Goal: Information Seeking & Learning: Understand process/instructions

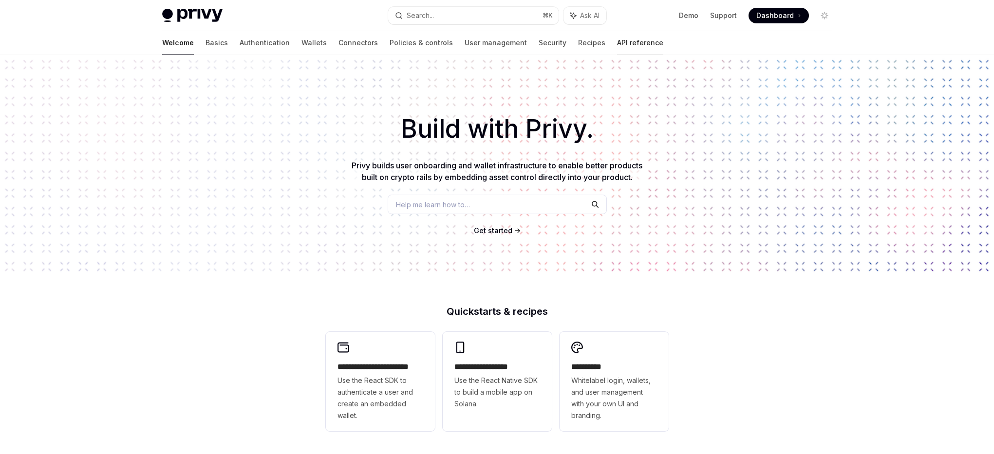
click at [617, 43] on link "API reference" at bounding box center [640, 42] width 46 height 23
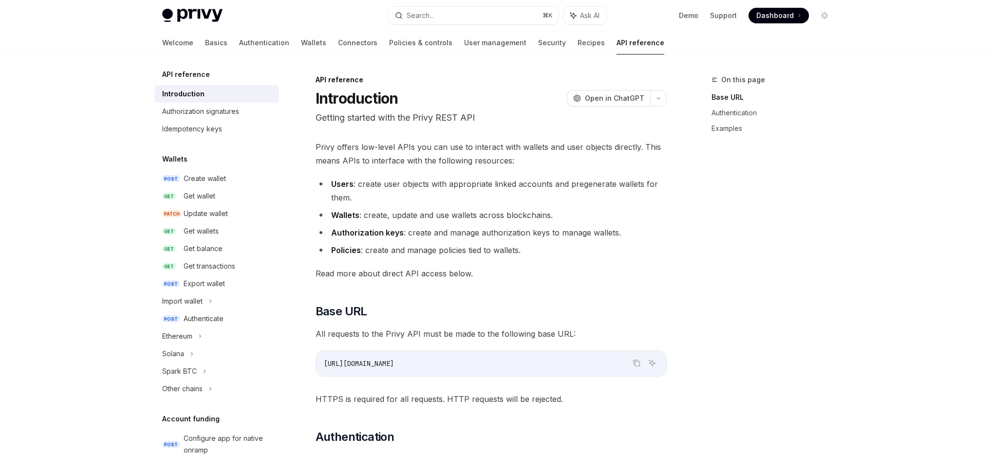
scroll to position [11, 0]
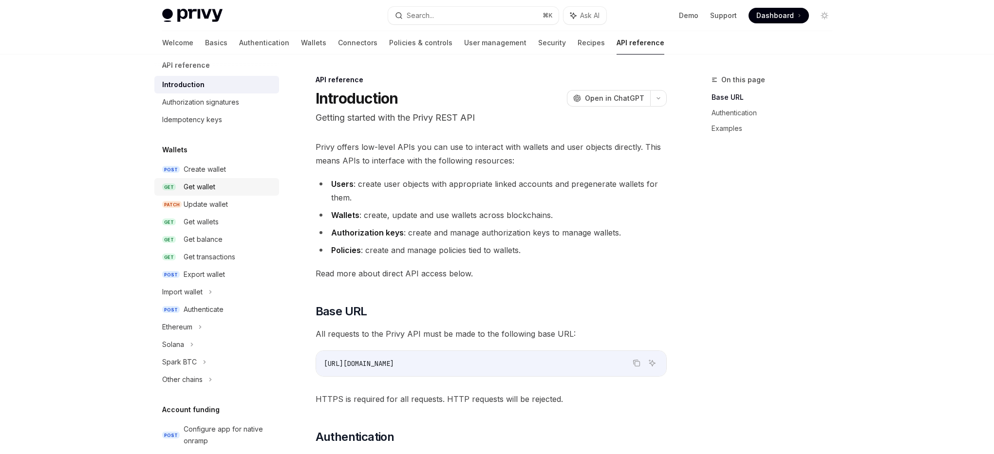
click at [207, 184] on div "Get wallet" at bounding box center [200, 187] width 32 height 12
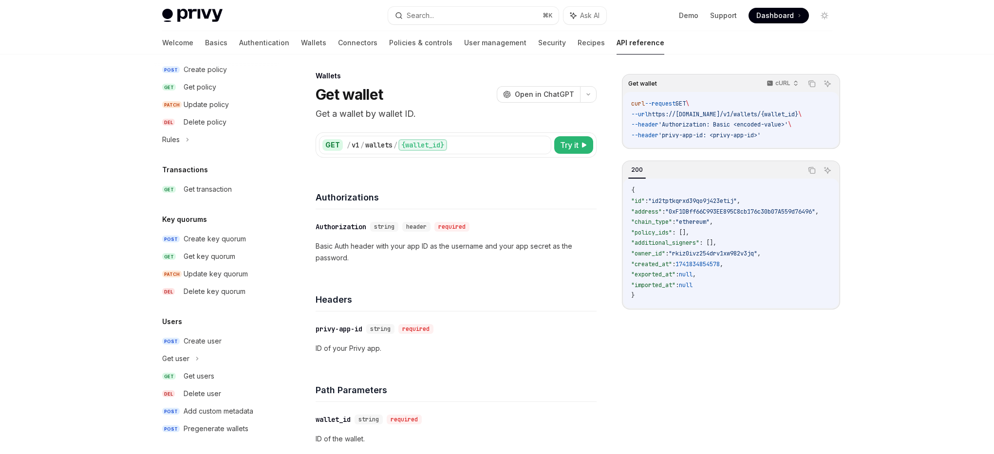
scroll to position [552, 0]
click at [205, 373] on div "Get users" at bounding box center [199, 374] width 31 height 12
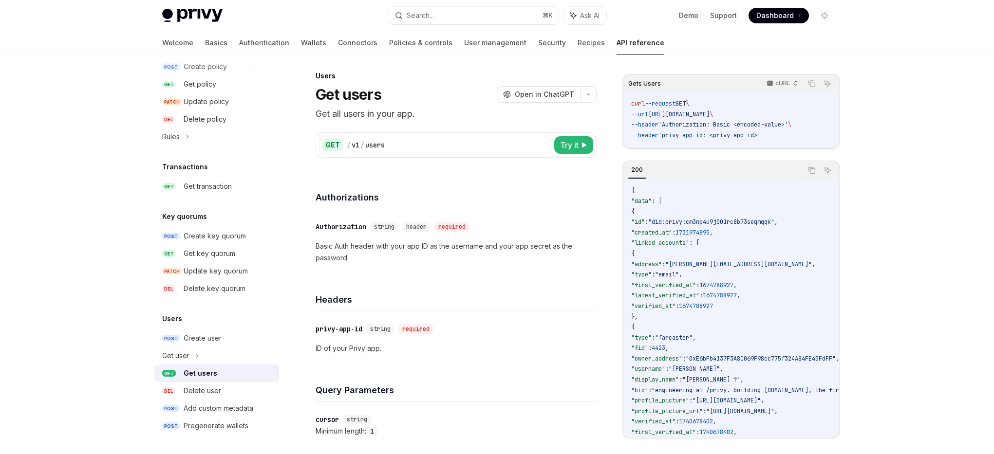
click at [205, 373] on div "Get users" at bounding box center [201, 374] width 34 height 12
click at [202, 373] on div "Get users" at bounding box center [201, 374] width 34 height 12
type textarea "*"
drag, startPoint x: 787, startPoint y: 137, endPoint x: 619, endPoint y: 97, distance: 173.3
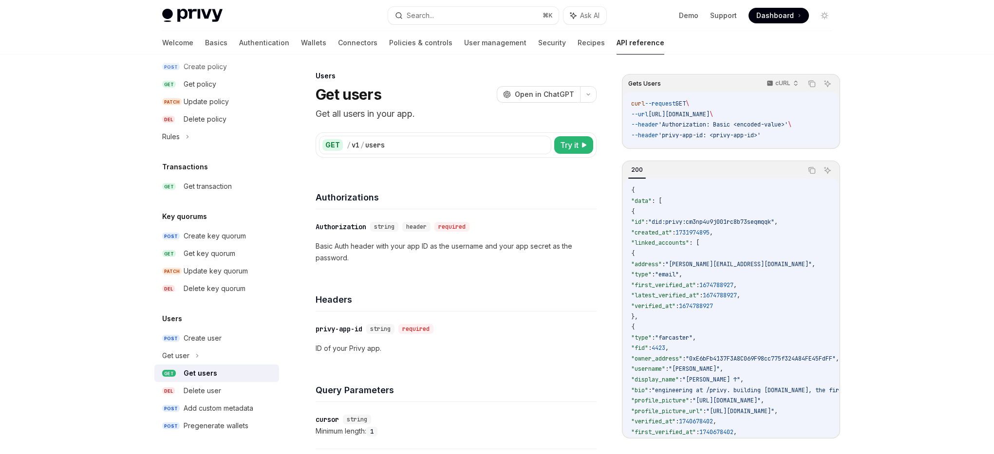
click at [619, 97] on div "Gets Users cURL Copy Ask AI curl --request GET \ --url [URL][DOMAIN_NAME] \ --h…" at bounding box center [497, 431] width 686 height 761
copy code "curl --request GET \ --url [URL][DOMAIN_NAME] \ --header 'Authorization: Basic …"
click at [873, 263] on div "Privy Docs home page Search... ⌘ K Ask AI Demo Support Dashboard Dashboard Sear…" at bounding box center [497, 404] width 994 height 816
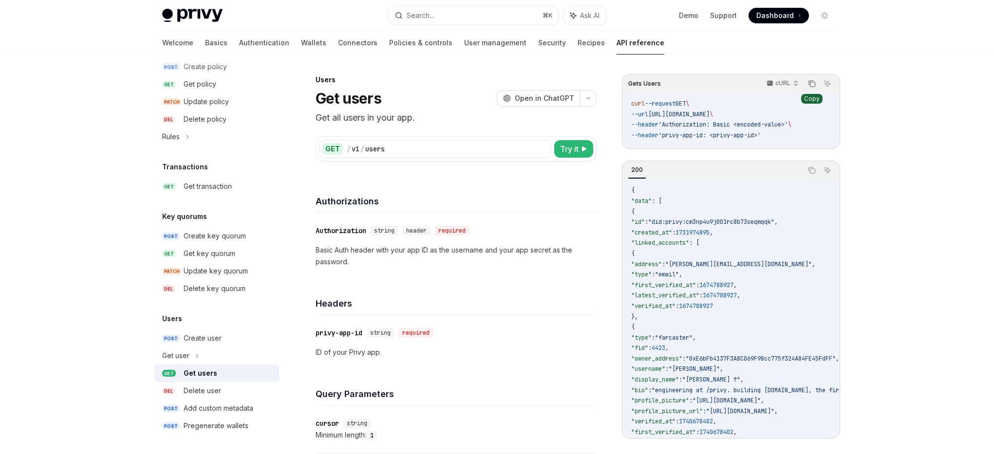
click at [811, 82] on icon "Copy the contents from the code block" at bounding box center [812, 84] width 8 height 8
drag, startPoint x: 784, startPoint y: 135, endPoint x: 629, endPoint y: 104, distance: 158.5
click at [629, 104] on div "curl --request GET \ --url [URL][DOMAIN_NAME] \ --header 'Authorization: Basic …" at bounding box center [730, 120] width 215 height 56
copy code "curl --request GET \ --url [URL][DOMAIN_NAME] \ --header 'Authorization: Basic …"
click at [878, 145] on div "Privy Docs home page Search... ⌘ K Ask AI Demo Support Dashboard Dashboard Sear…" at bounding box center [497, 408] width 994 height 816
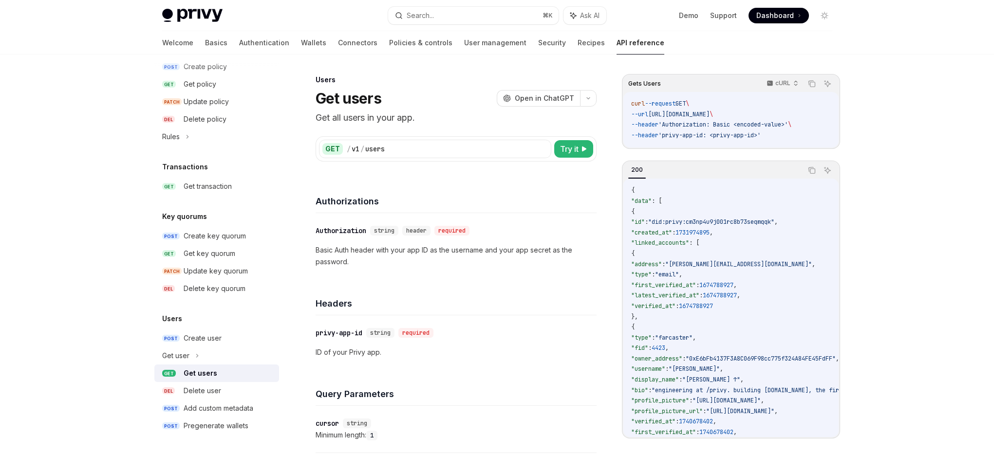
drag, startPoint x: 788, startPoint y: 134, endPoint x: 621, endPoint y: 100, distance: 170.4
click at [621, 100] on div "Gets Users cURL Copy Ask AI curl --request GET \ --url [URL][DOMAIN_NAME] \ --h…" at bounding box center [497, 435] width 686 height 761
copy code "curl --request GET \ --url [URL][DOMAIN_NAME] \ --header 'Authorization: Basic …"
